Goal: Information Seeking & Learning: Learn about a topic

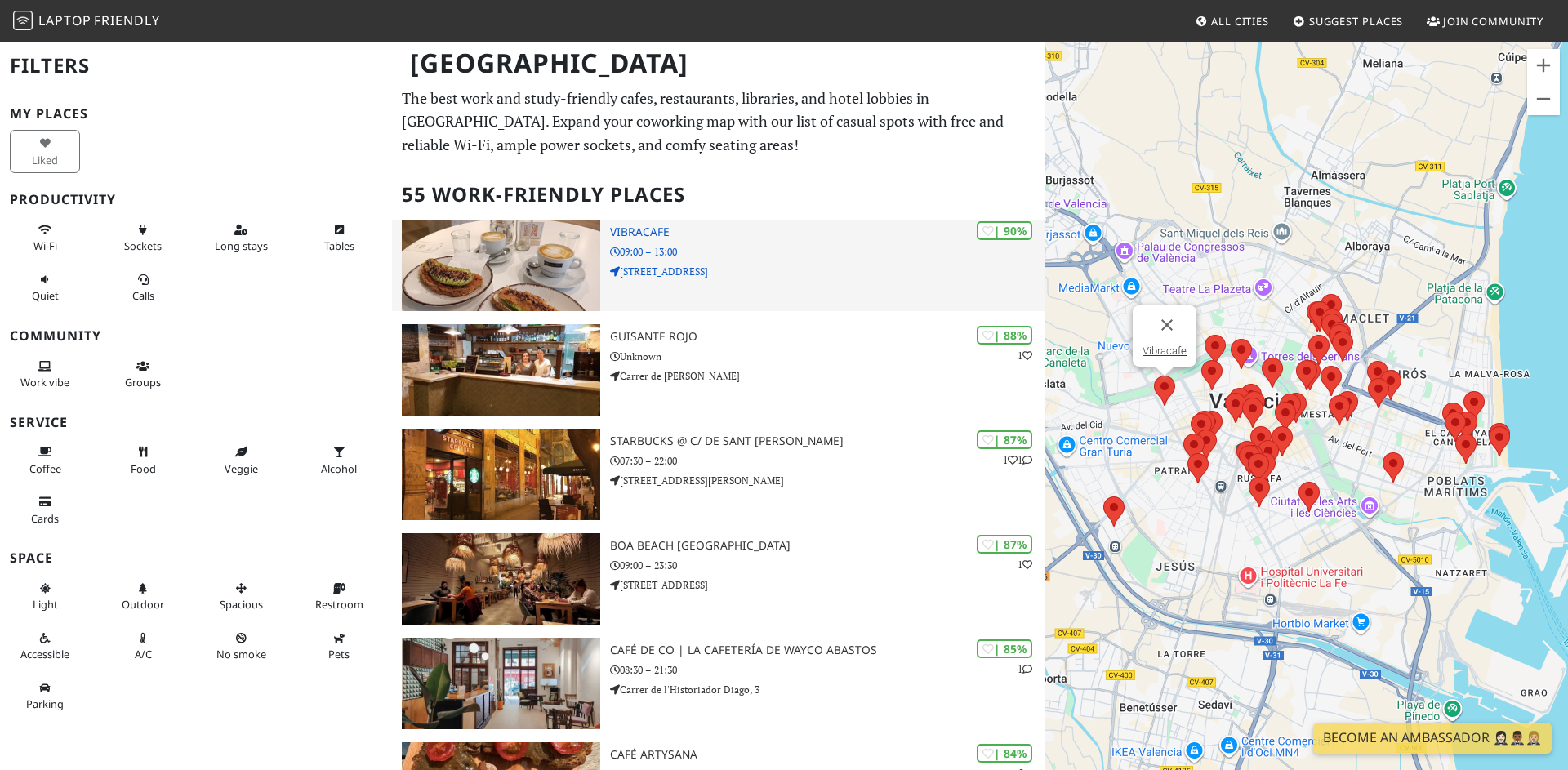
click at [522, 282] on img at bounding box center [501, 266] width 198 height 92
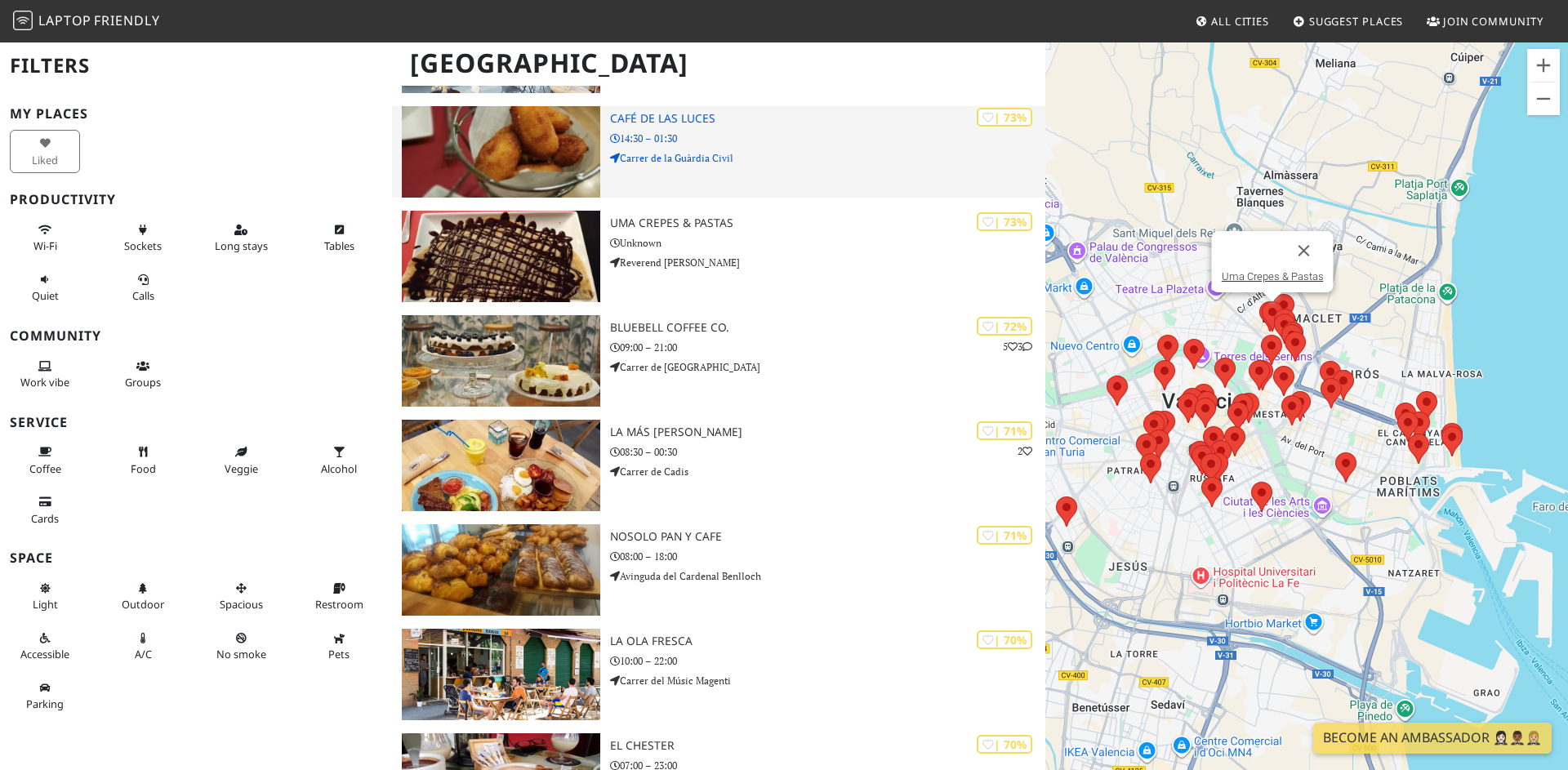
scroll to position [1379, 0]
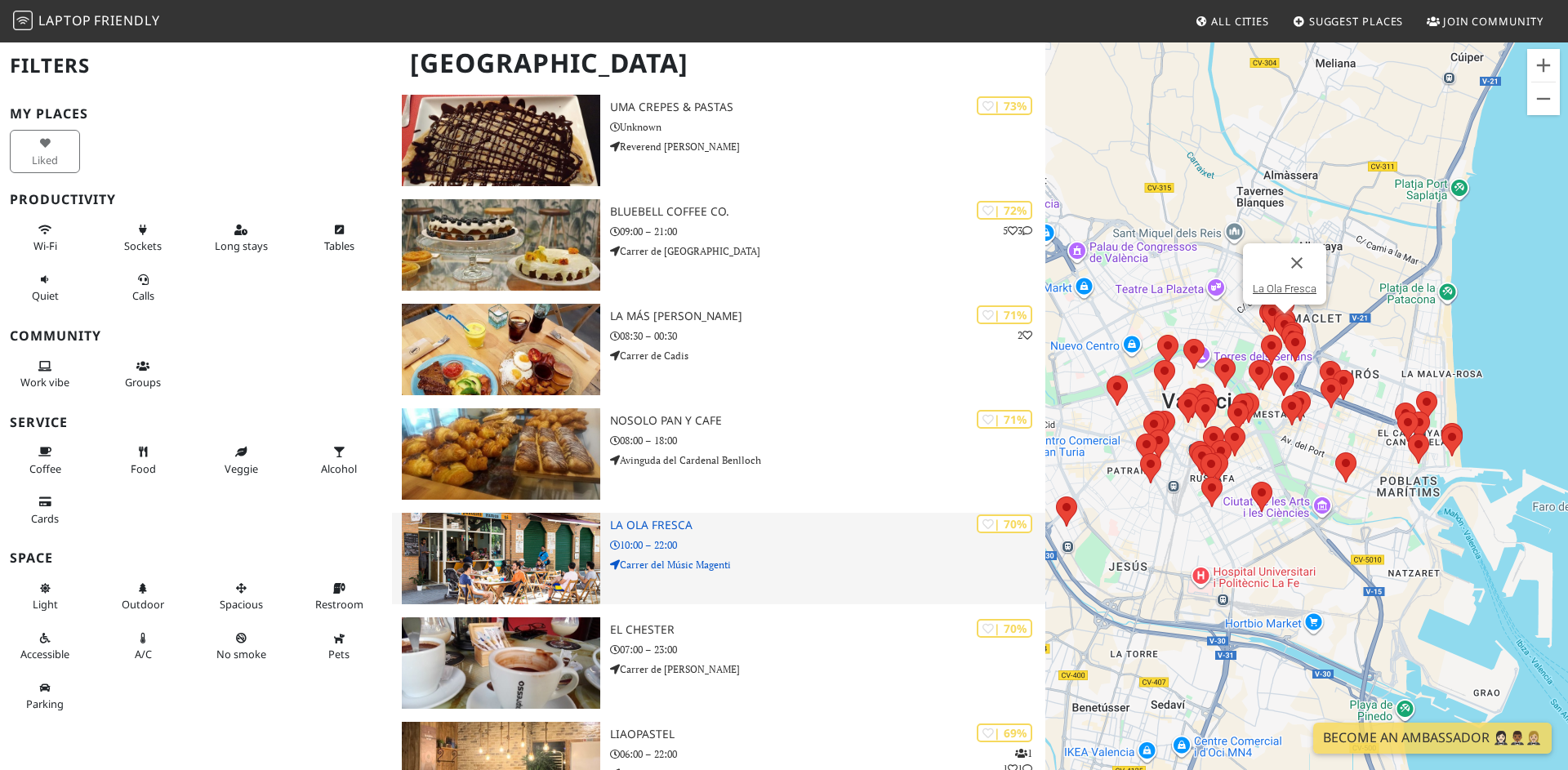
click at [535, 541] on img at bounding box center [501, 558] width 198 height 92
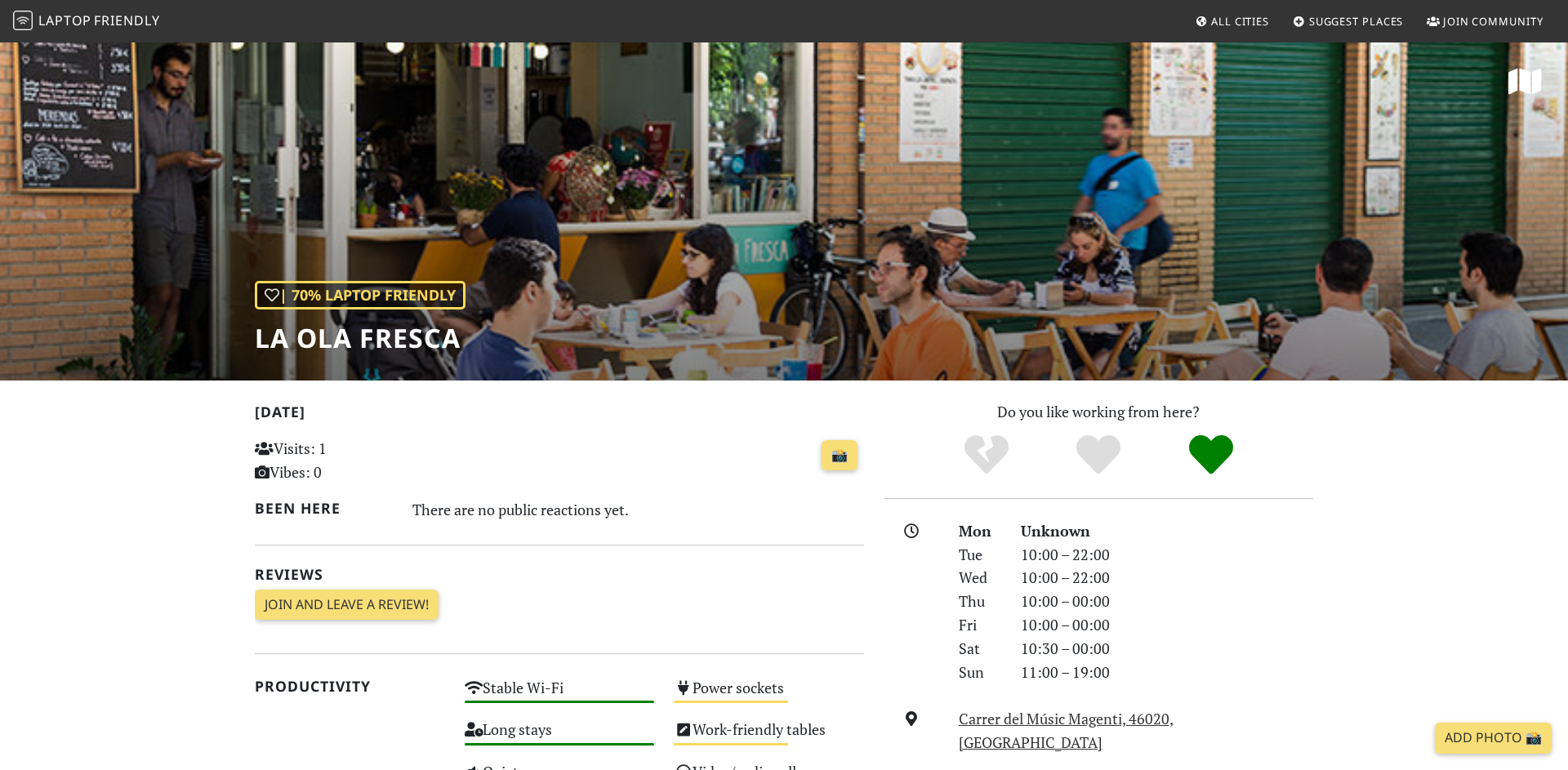
click at [642, 611] on div "Today Visits: 1 Vibes: 0 📸 Been here There are no public reactions yet. Reviews…" at bounding box center [559, 516] width 609 height 232
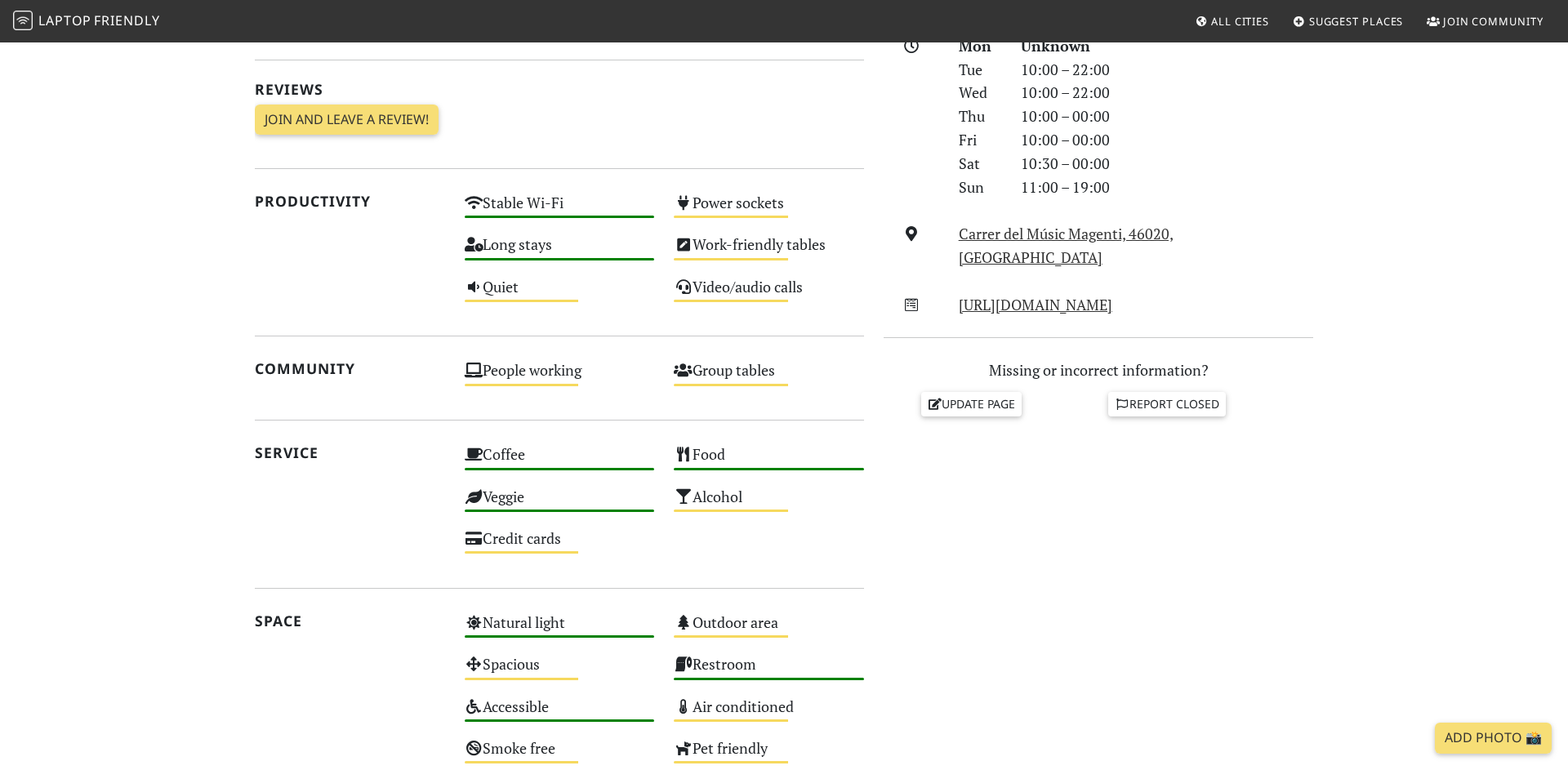
scroll to position [245, 0]
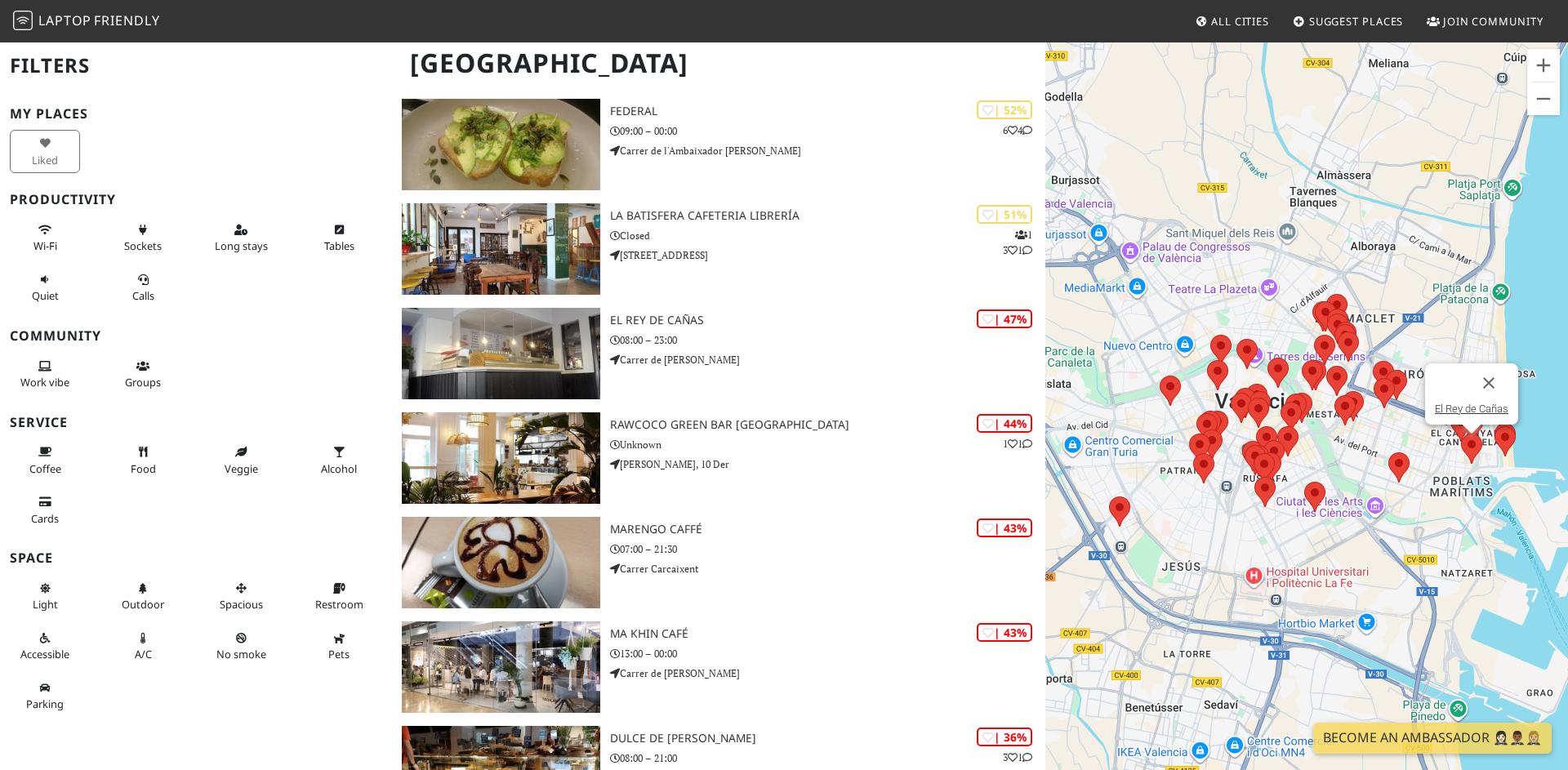
scroll to position [4450, 0]
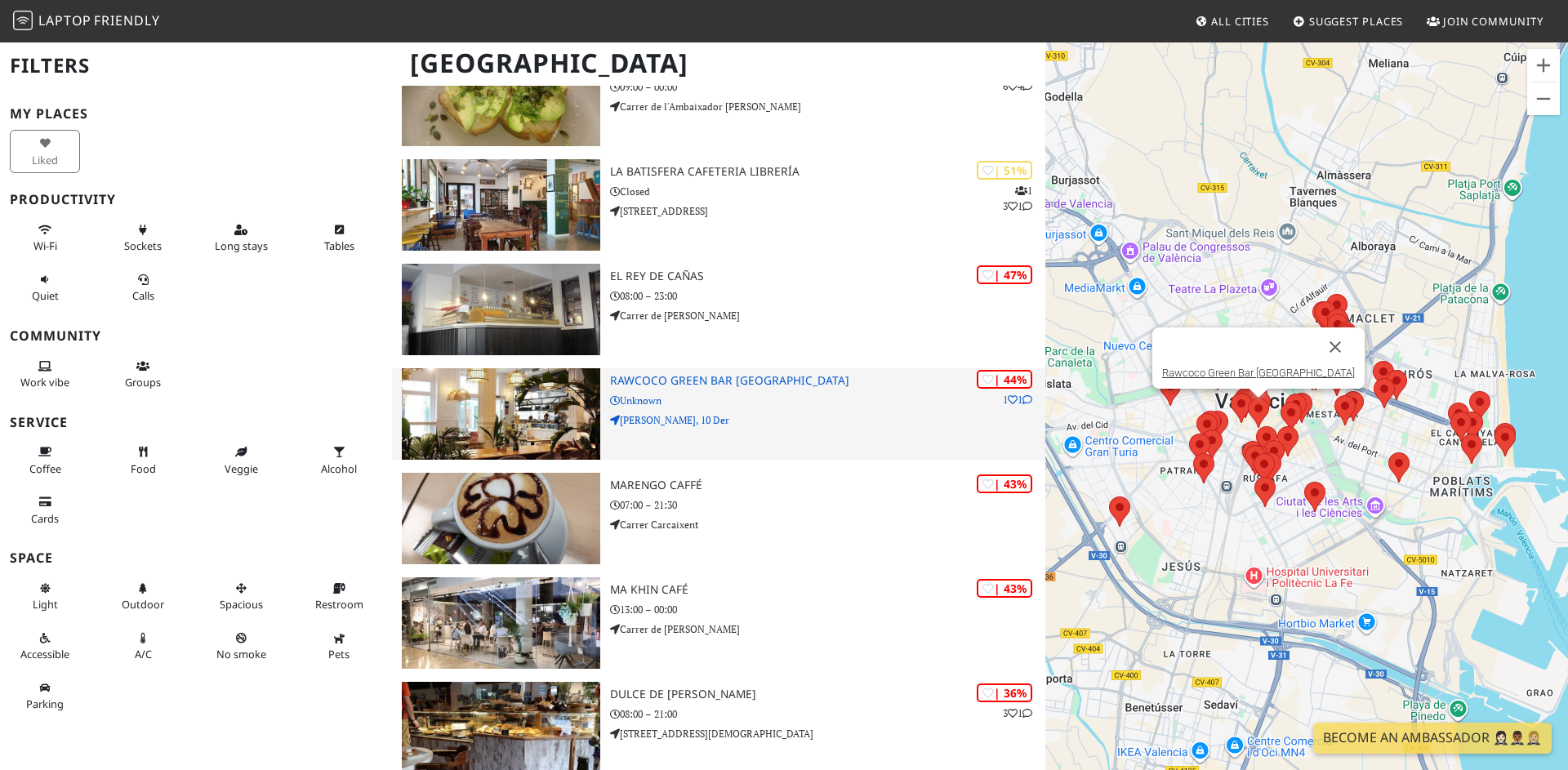
click at [742, 381] on h3 "Rawcoco Green Bar [GEOGRAPHIC_DATA]" at bounding box center [827, 380] width 435 height 14
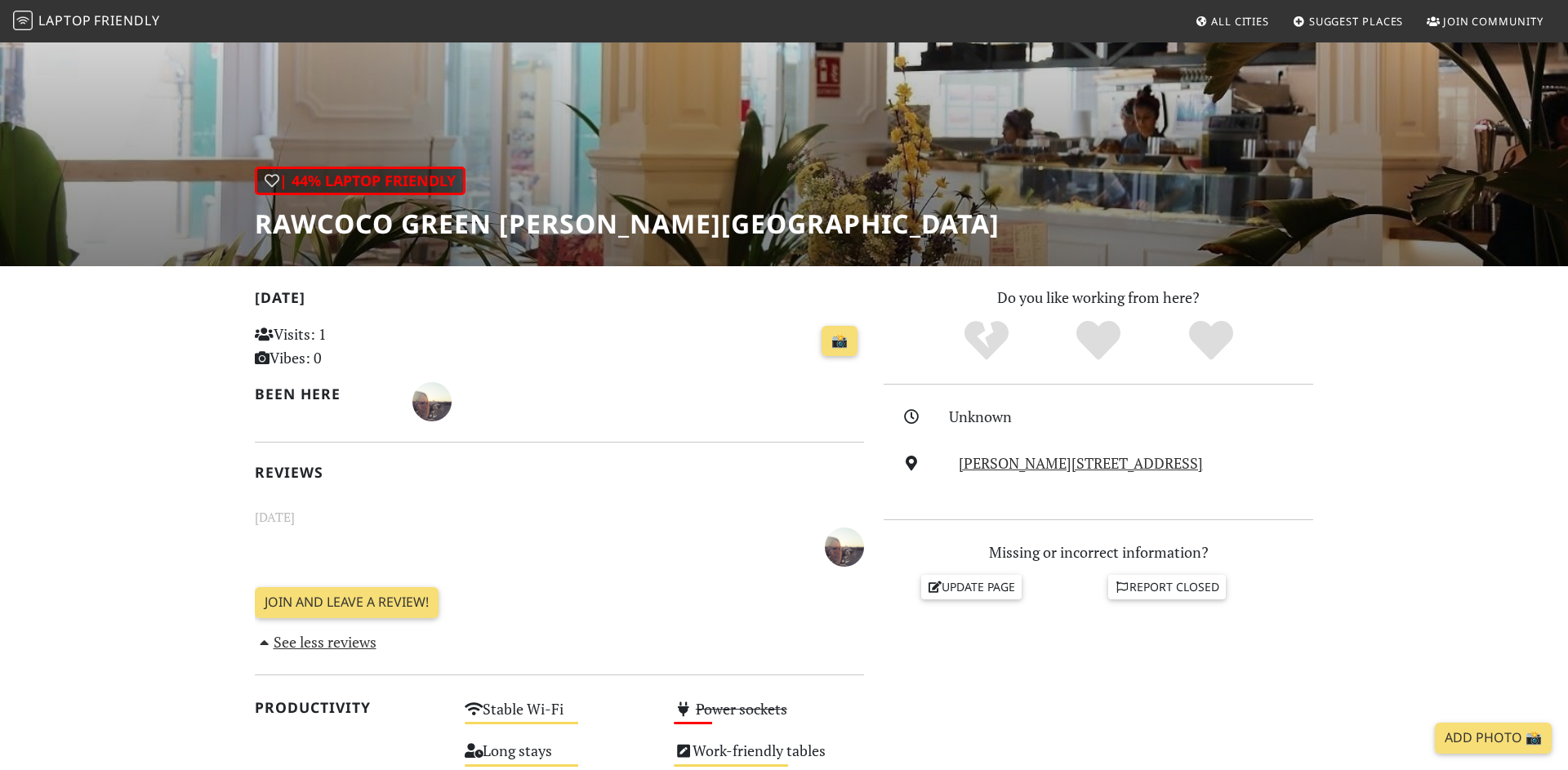
scroll to position [181, 0]
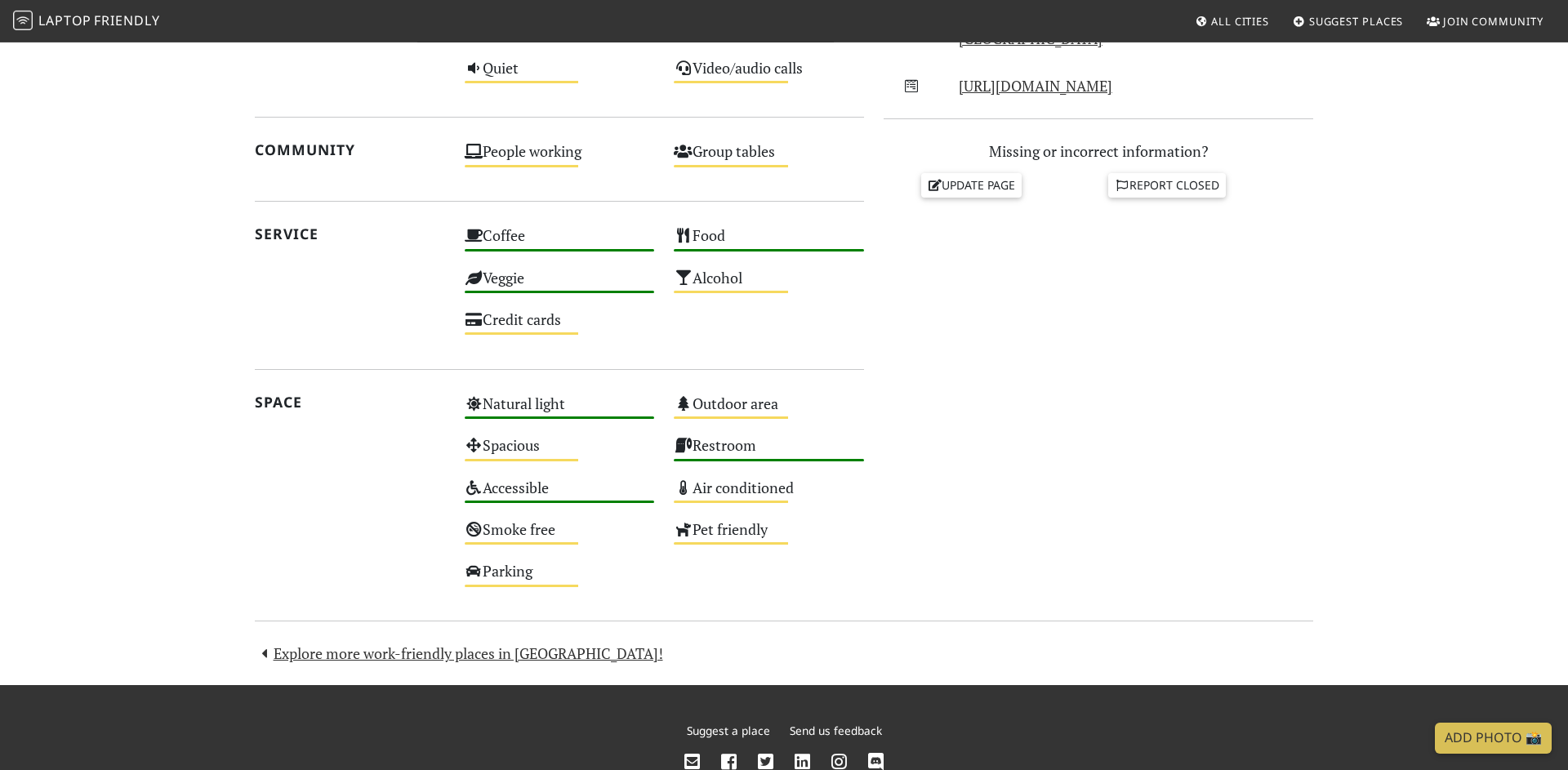
scroll to position [774, 0]
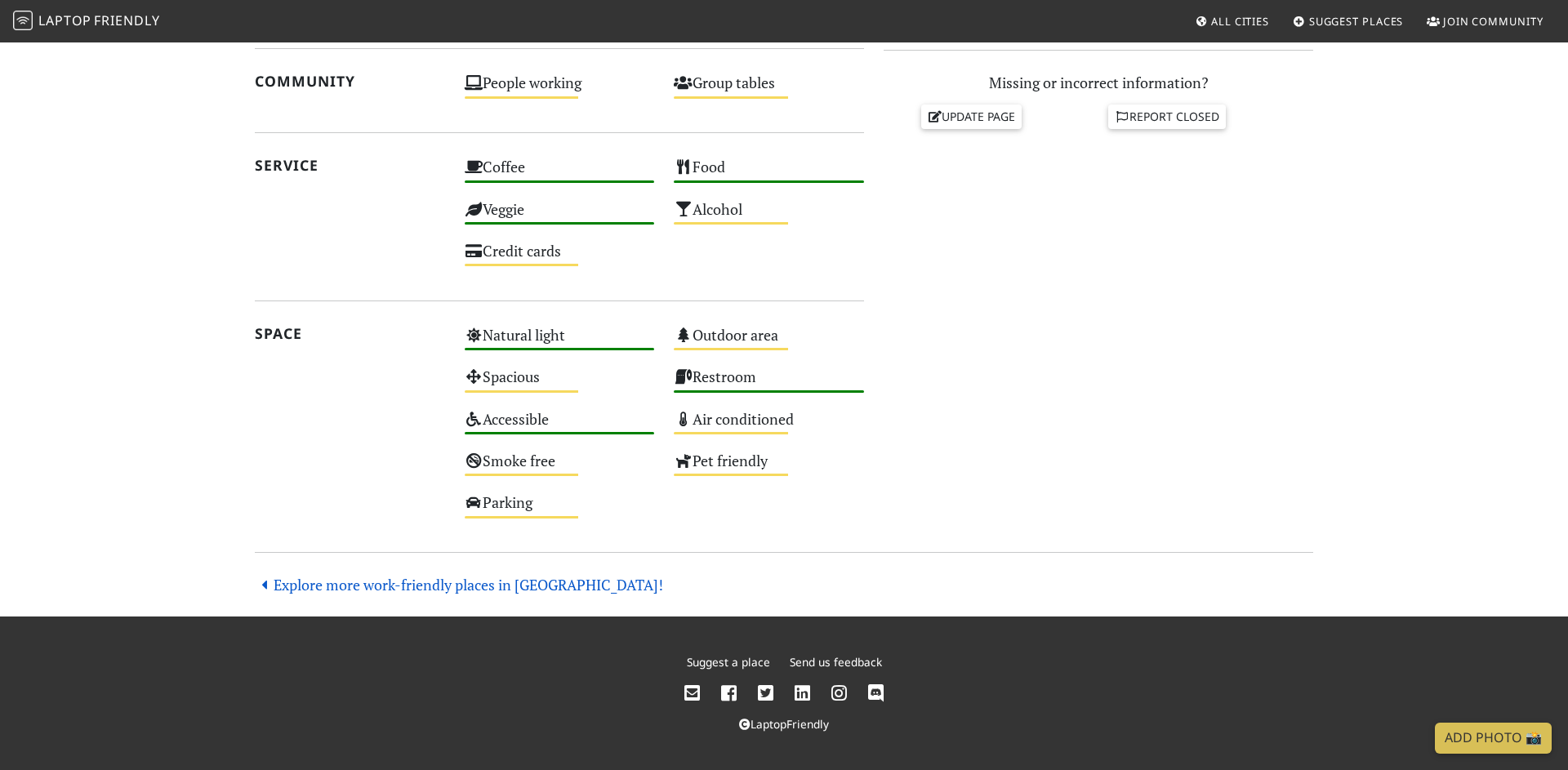
click at [489, 586] on link "Explore more work-friendly places in [GEOGRAPHIC_DATA]!" at bounding box center [458, 584] width 408 height 20
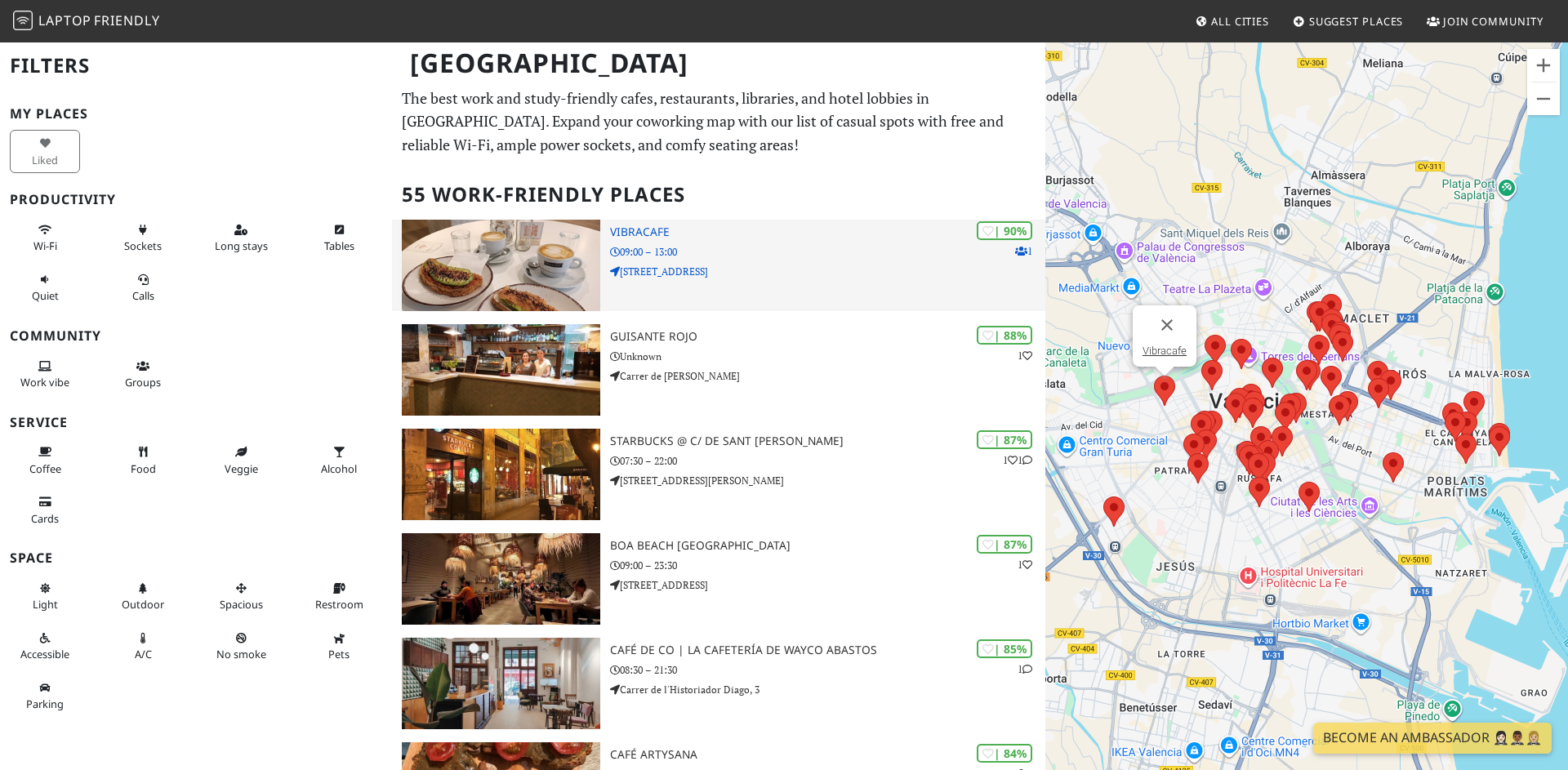
click at [534, 269] on img at bounding box center [501, 266] width 198 height 92
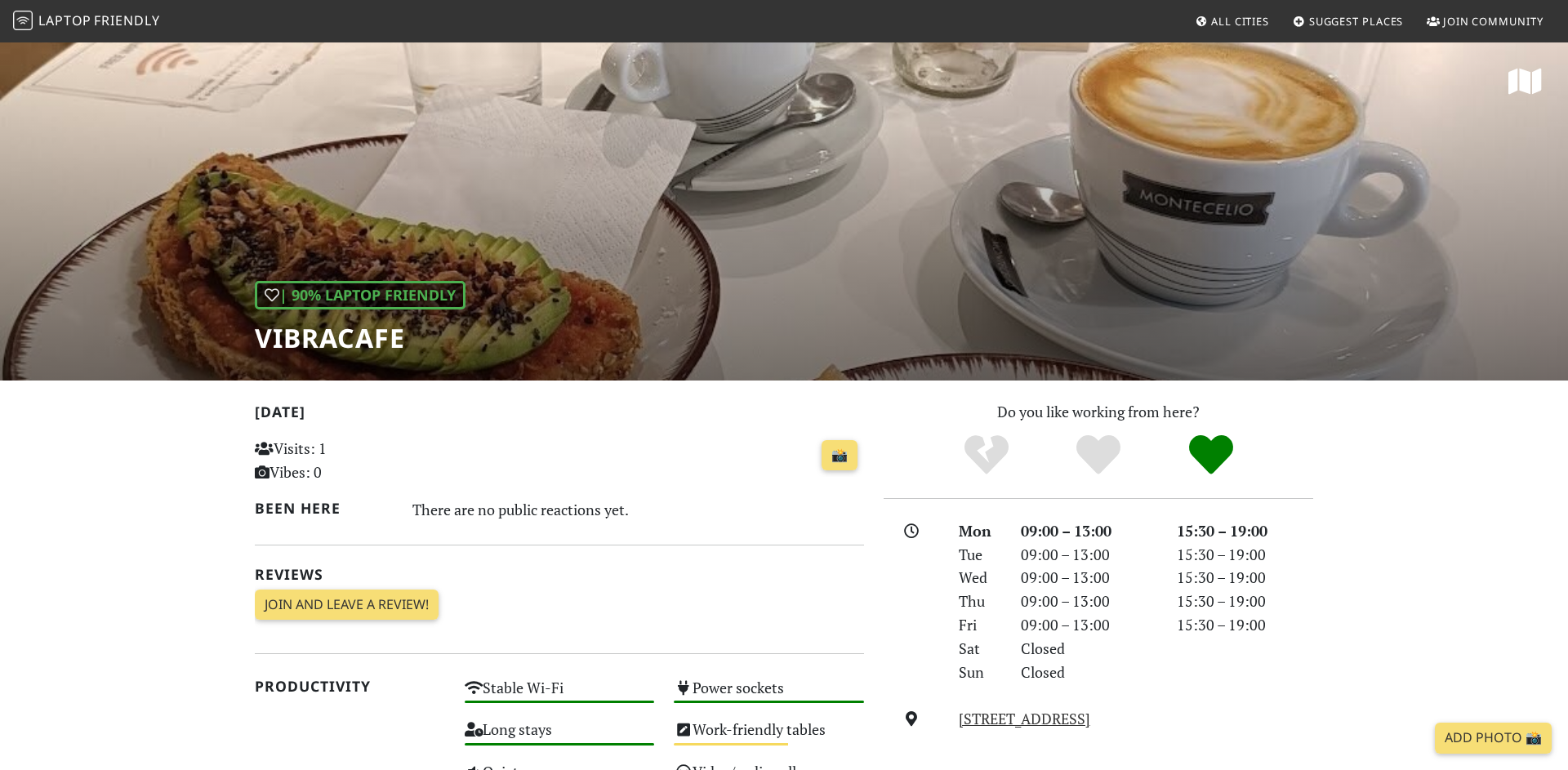
scroll to position [3, 0]
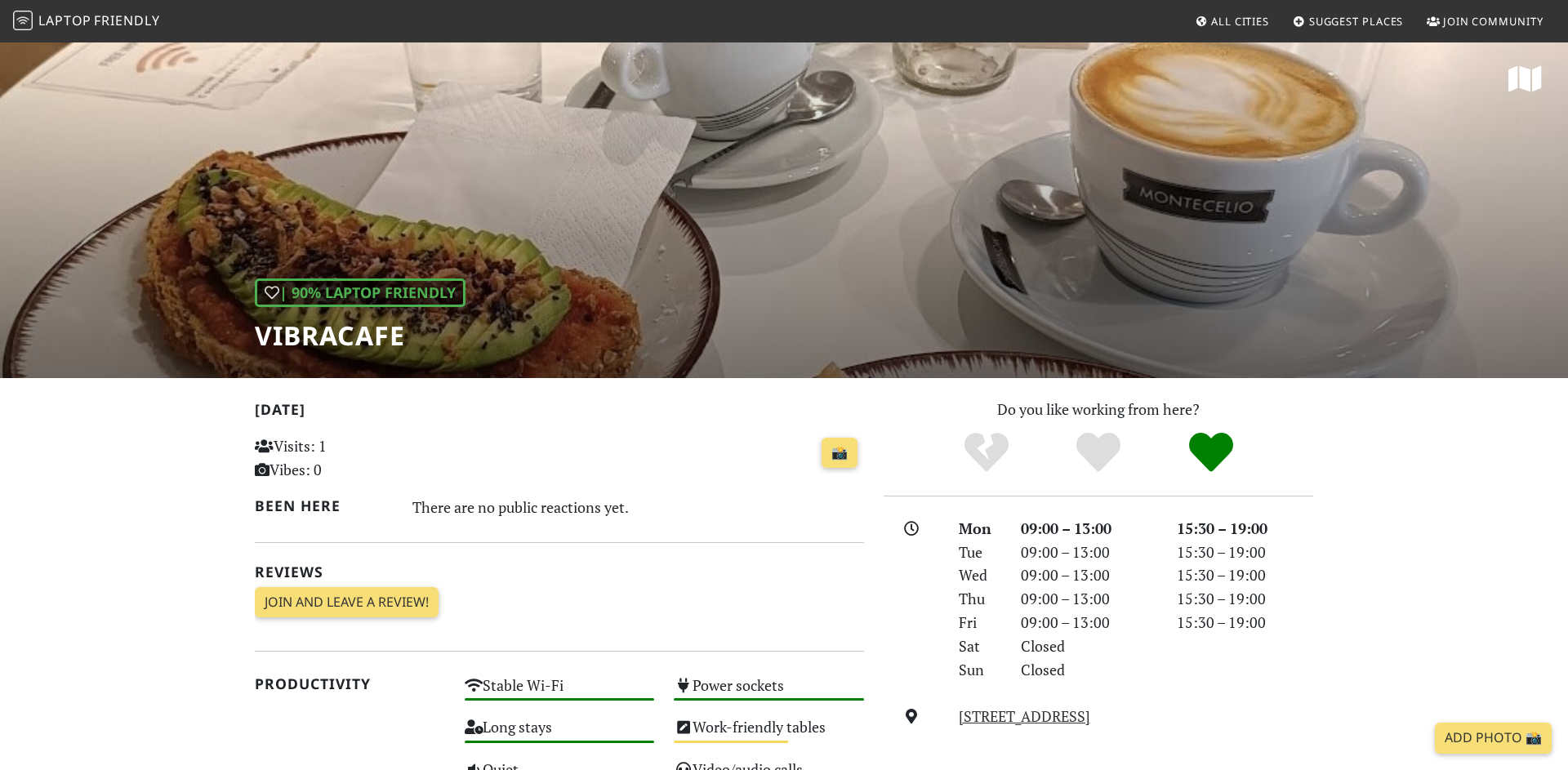
click at [1524, 80] on icon at bounding box center [1525, 79] width 33 height 30
